Goal: Check status: Check status

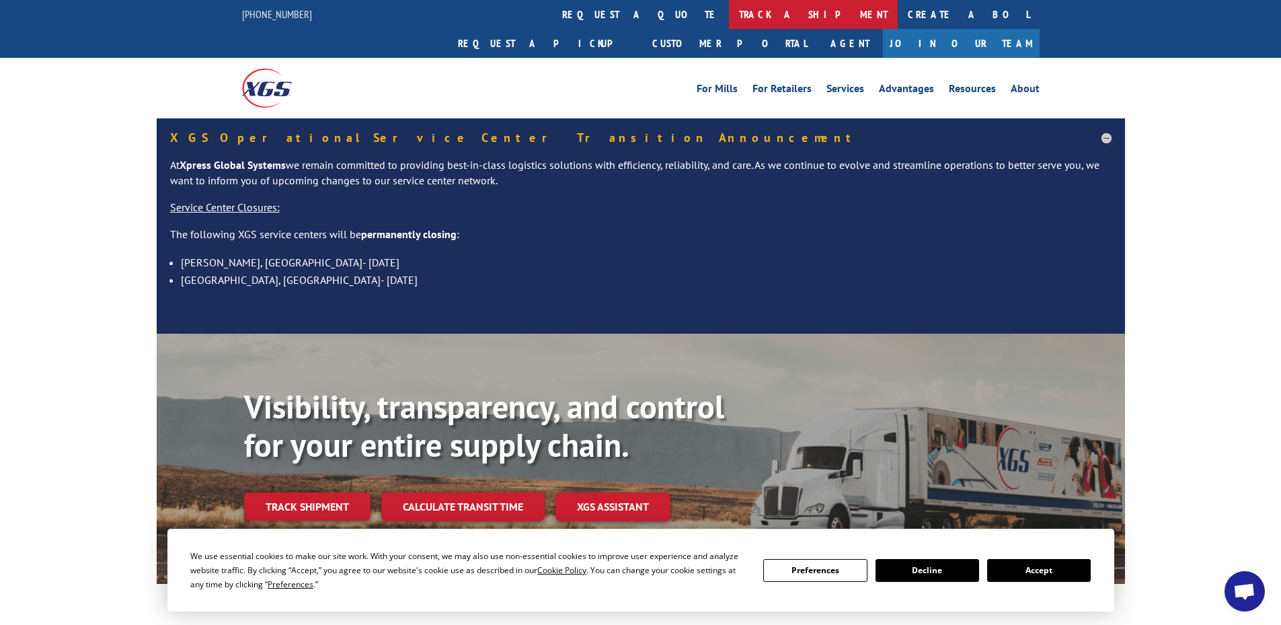
click at [729, 11] on link "track a shipment" at bounding box center [813, 14] width 169 height 29
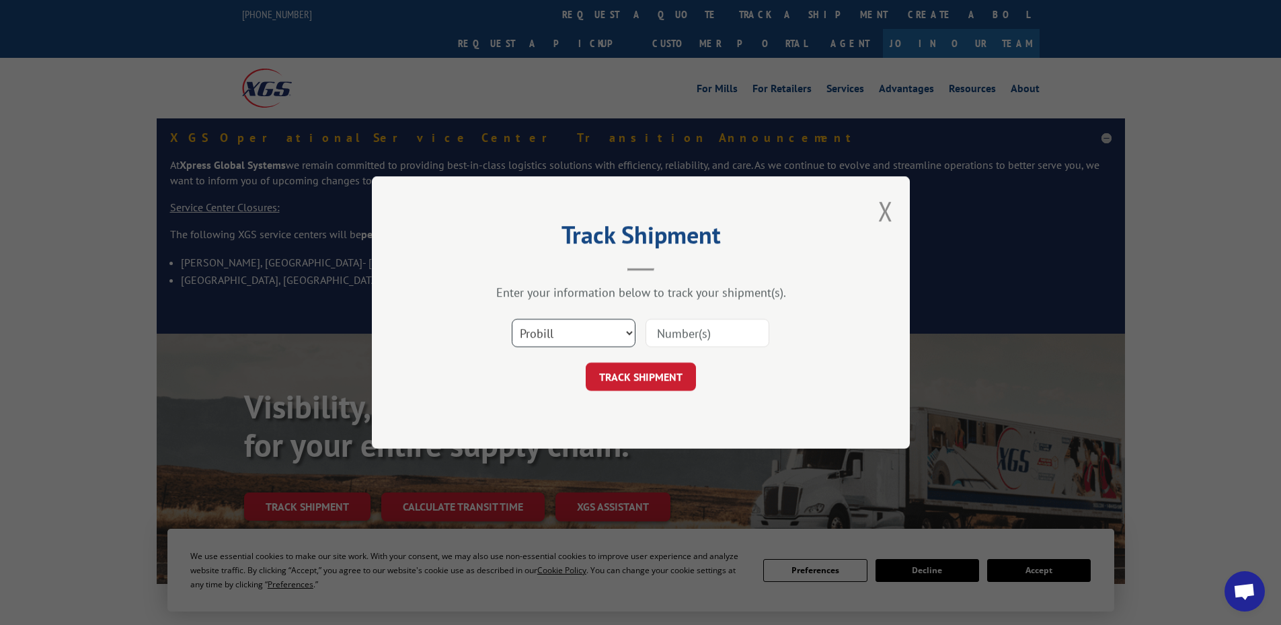
click at [532, 327] on select "Select category... Probill BOL PO" at bounding box center [574, 333] width 124 height 28
select select "bol"
click at [512, 319] on select "Select category... Probill BOL PO" at bounding box center [574, 333] width 124 height 28
click at [683, 331] on input at bounding box center [708, 333] width 124 height 28
paste input "5120887"
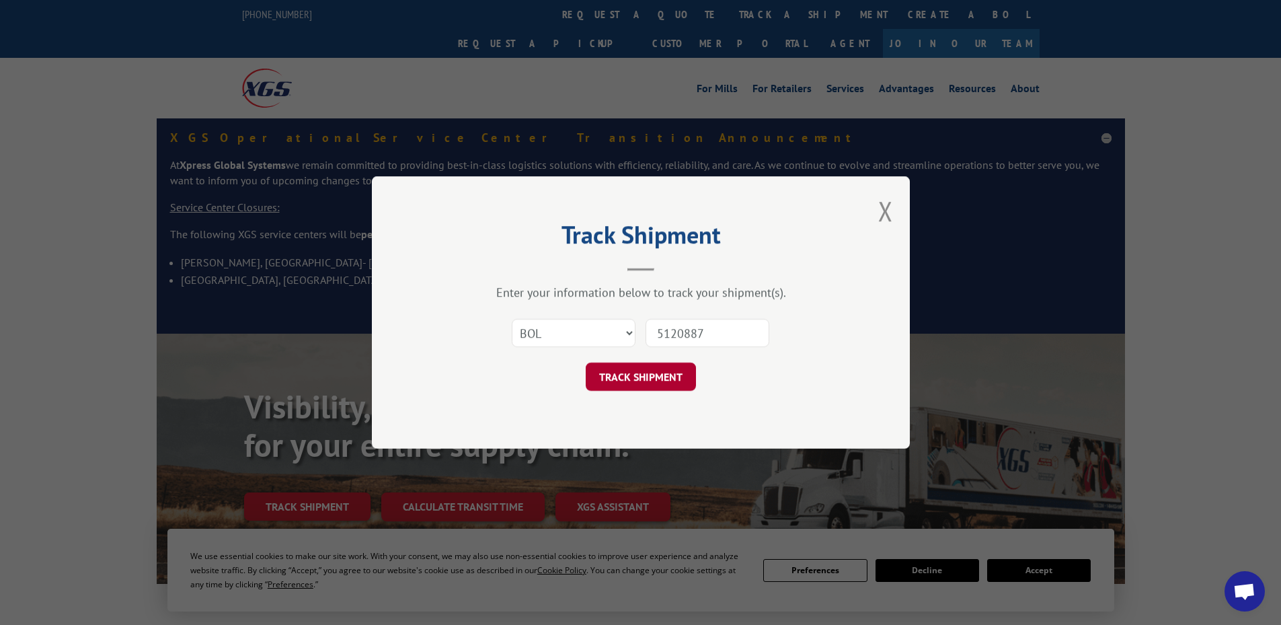
type input "5120887"
click at [647, 377] on button "TRACK SHIPMENT" at bounding box center [641, 376] width 110 height 28
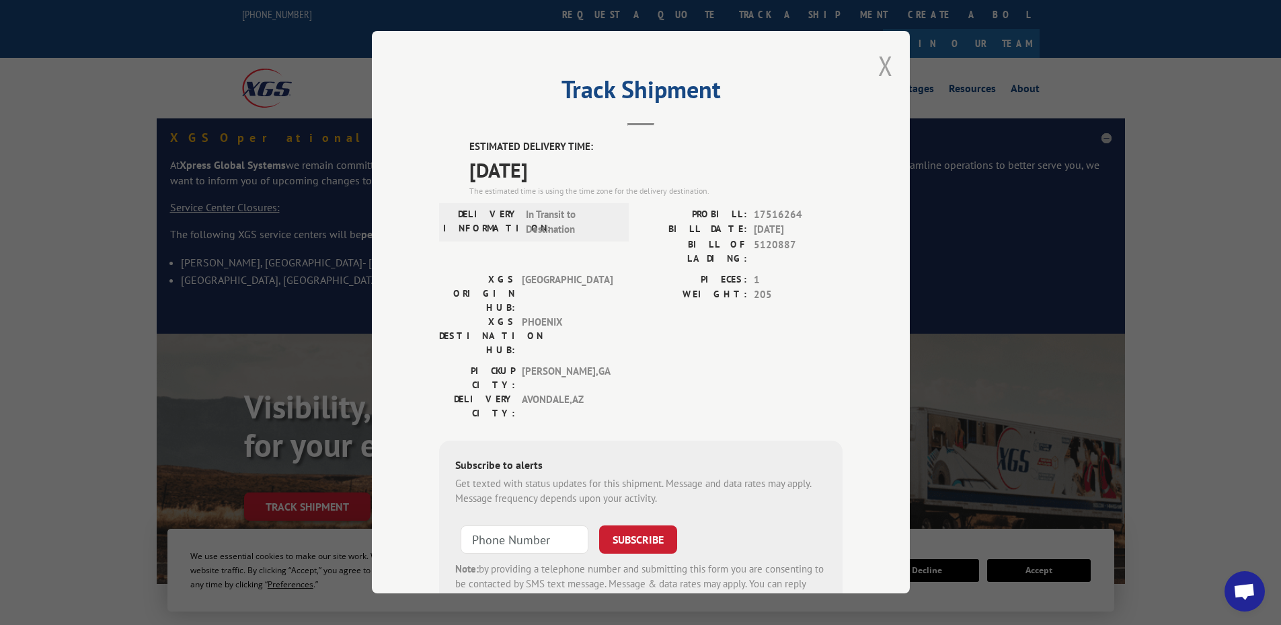
click at [881, 63] on button "Close modal" at bounding box center [885, 66] width 15 height 36
